Goal: Task Accomplishment & Management: Use online tool/utility

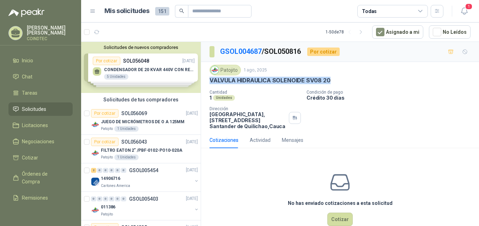
scroll to position [988, 0]
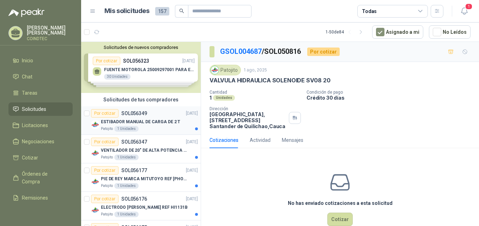
click at [160, 116] on div "Por cotizar SOL056349 17/09/25" at bounding box center [144, 113] width 107 height 8
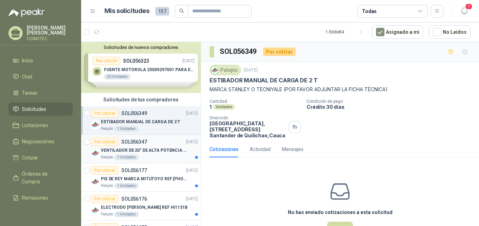
click at [156, 147] on div "VENTILADOR DE 20" DE ALTA POTENCIA PARA ANCLAR A LA PARED" at bounding box center [149, 150] width 97 height 8
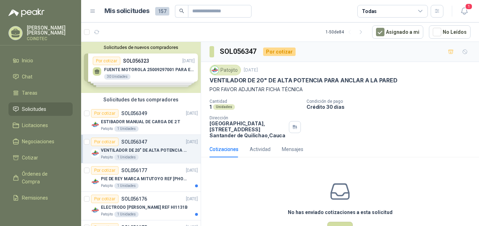
scroll to position [35, 0]
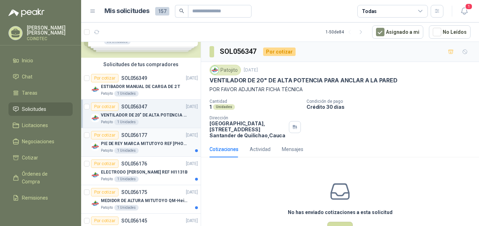
click at [166, 139] on div "Por cotizar SOL056177 16/09/25" at bounding box center [144, 135] width 107 height 8
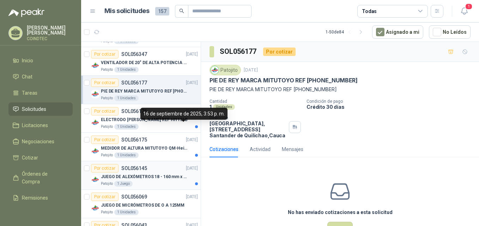
scroll to position [106, 0]
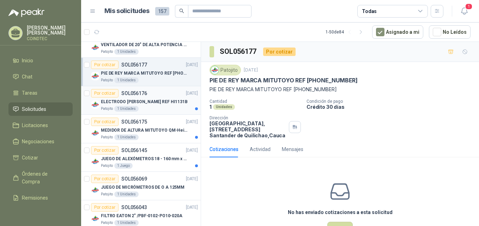
click at [163, 104] on p "ELECTRODO HANNAH REF HI1131B" at bounding box center [144, 102] width 87 height 7
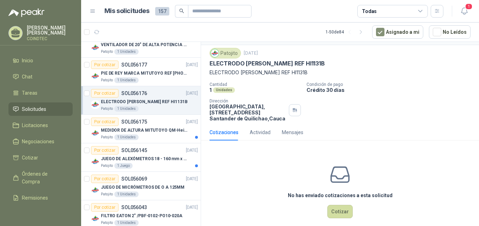
scroll to position [25, 0]
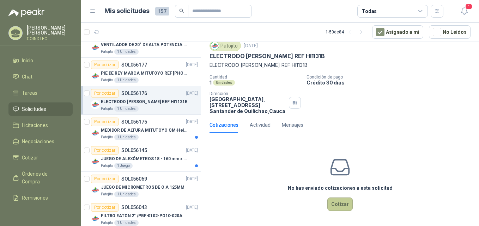
click at [336, 204] on button "Cotizar" at bounding box center [339, 204] width 25 height 13
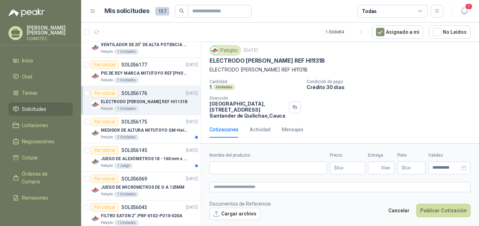
scroll to position [20, 0]
drag, startPoint x: 209, startPoint y: 58, endPoint x: 304, endPoint y: 60, distance: 95.3
click at [304, 60] on div "Patojito 16 sept, 2025 ELECTRODO HANNAH REF HI1131B ELECTRODO HANNAH REF HI1131…" at bounding box center [340, 81] width 278 height 79
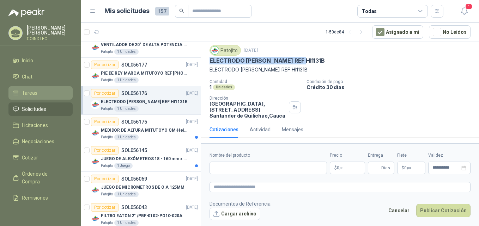
copy p "ELECTRODO HANNAH REF HI1131B"
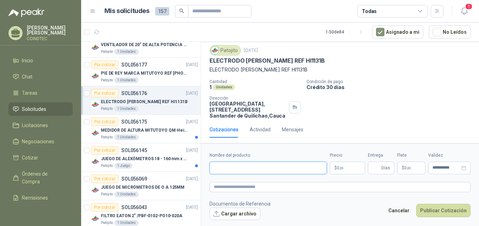
click at [248, 166] on input "Nombre del producto" at bounding box center [268, 168] width 117 height 13
paste input "**********"
type input "**********"
drag, startPoint x: 252, startPoint y: 166, endPoint x: 179, endPoint y: 170, distance: 73.5
click at [179, 170] on div "Solicitudes de nuevos compradores Por cotizar SOL056323 16/09/25 FUENTE MOTOROL…" at bounding box center [280, 135] width 398 height 187
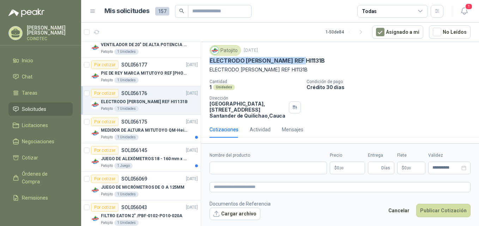
drag, startPoint x: 209, startPoint y: 60, endPoint x: 303, endPoint y: 62, distance: 93.5
click at [303, 62] on div "Patojito 16 sept, 2025 ELECTRODO HANNAH REF HI1131B ELECTRODO HANNAH REF HI1131…" at bounding box center [340, 81] width 278 height 79
copy p "ELECTRODO HANNAH REF HI1131B"
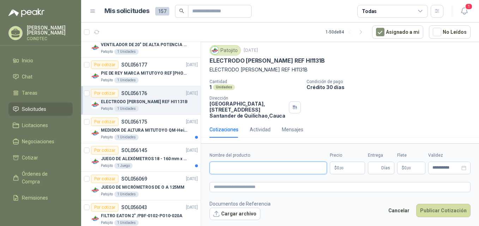
click at [228, 169] on input "Nombre del producto" at bounding box center [268, 168] width 117 height 13
paste input "**********"
type input "**********"
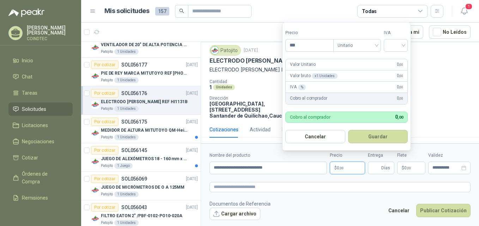
click at [339, 168] on span "0 ,00" at bounding box center [340, 168] width 7 height 4
click at [392, 45] on input "search" at bounding box center [396, 45] width 16 height 11
click at [394, 62] on div "19%" at bounding box center [397, 60] width 13 height 8
click at [321, 48] on input "*********" at bounding box center [310, 46] width 49 height 12
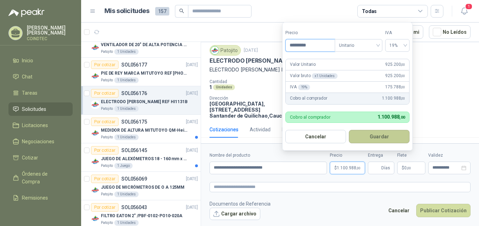
type input "*********"
click at [368, 134] on button "Guardar" at bounding box center [379, 136] width 61 height 13
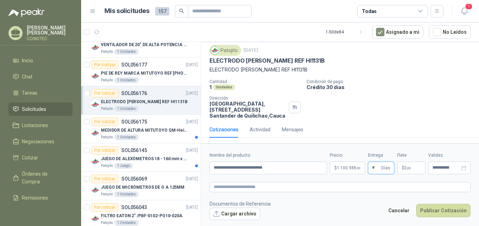
type input "*"
click at [370, 138] on div "Cotizaciones Actividad Mensajes" at bounding box center [340, 130] width 261 height 16
click at [439, 168] on input "**********" at bounding box center [446, 168] width 28 height 5
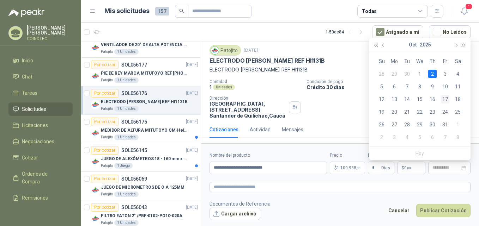
click at [445, 97] on div "17" at bounding box center [445, 99] width 8 height 8
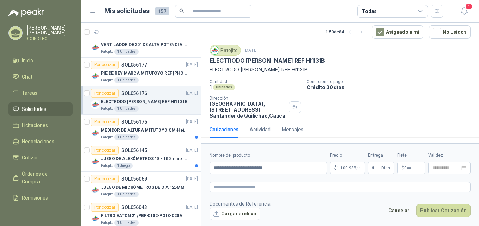
type input "**********"
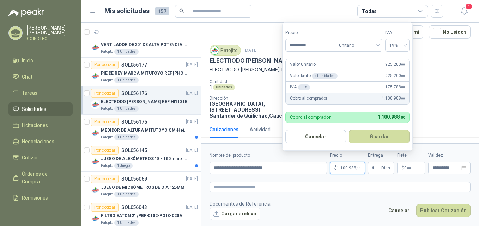
click at [348, 166] on span "1.100.988 ,00" at bounding box center [349, 168] width 24 height 4
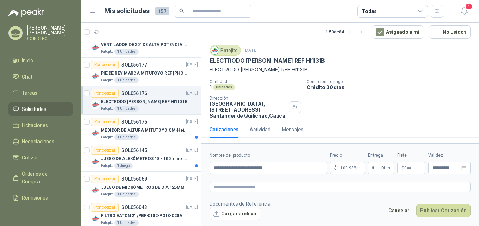
click at [427, 109] on div "Cantidad 1 Unidades Condición de pago Crédito 30 días Dirección Parque Industri…" at bounding box center [340, 99] width 261 height 40
click at [448, 214] on button "Publicar Cotización" at bounding box center [443, 210] width 54 height 13
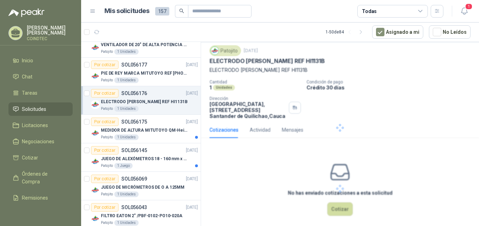
scroll to position [0, 0]
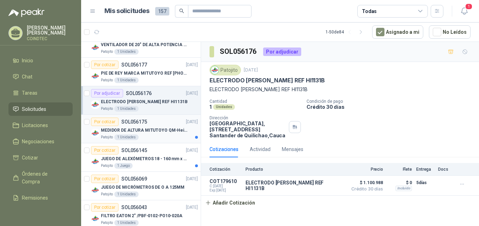
click at [155, 133] on p "MEDIDOR DE ALTURA MITUTOYO QM-Height 518-245" at bounding box center [145, 130] width 88 height 7
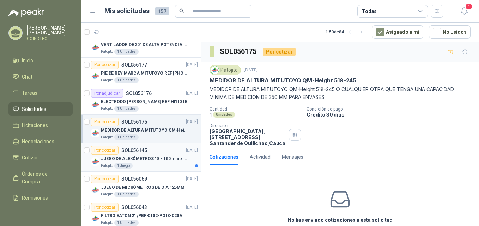
click at [159, 157] on p "JUEGO DE ALEXÓMETROS 18 - 160 mm x 0,01 mm 2824-S3" at bounding box center [145, 159] width 88 height 7
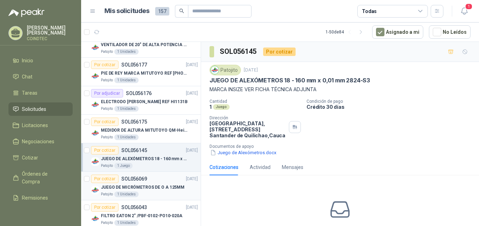
click at [162, 183] on div "JUEGO DE MICRÓMETROS DE O A 125MM" at bounding box center [149, 187] width 97 height 8
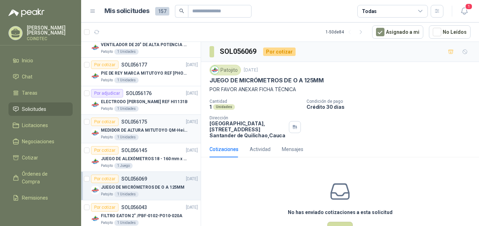
scroll to position [176, 0]
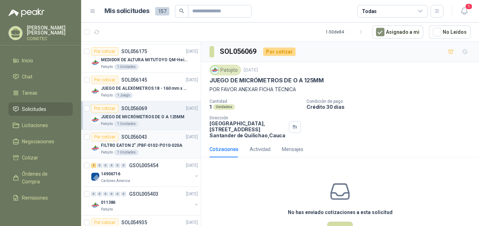
click at [167, 144] on p "FILTRO EATON 2" /PBF-0102-PO10-020A" at bounding box center [141, 146] width 81 height 7
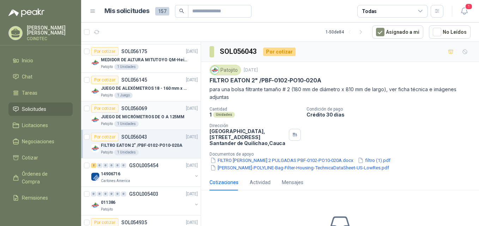
click at [168, 119] on p "JUEGO DE MICRÓMETROS DE O A 125MM" at bounding box center [143, 117] width 84 height 7
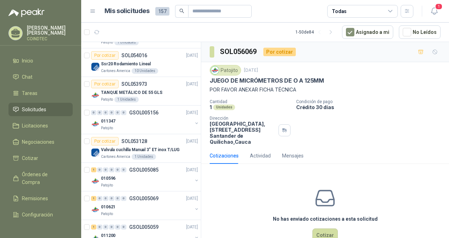
scroll to position [459, 0]
